Goal: Task Accomplishment & Management: Use online tool/utility

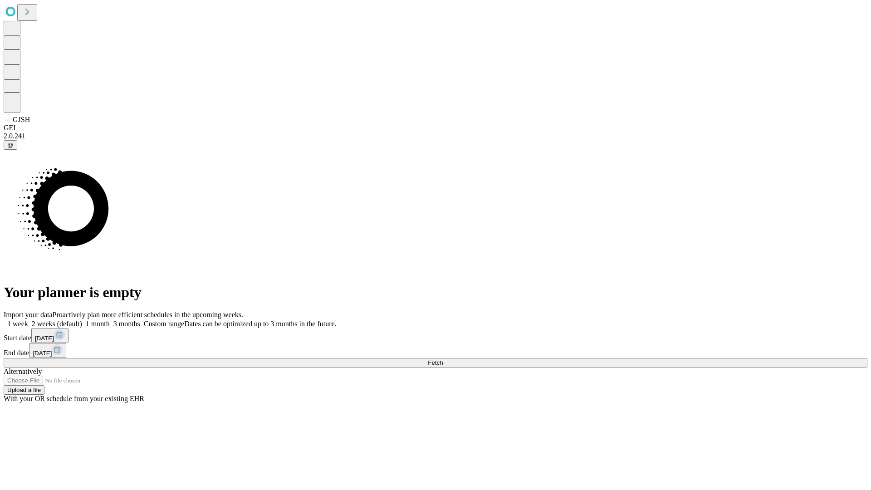
click at [443, 359] on span "Fetch" at bounding box center [435, 362] width 15 height 7
